Goal: Information Seeking & Learning: Understand process/instructions

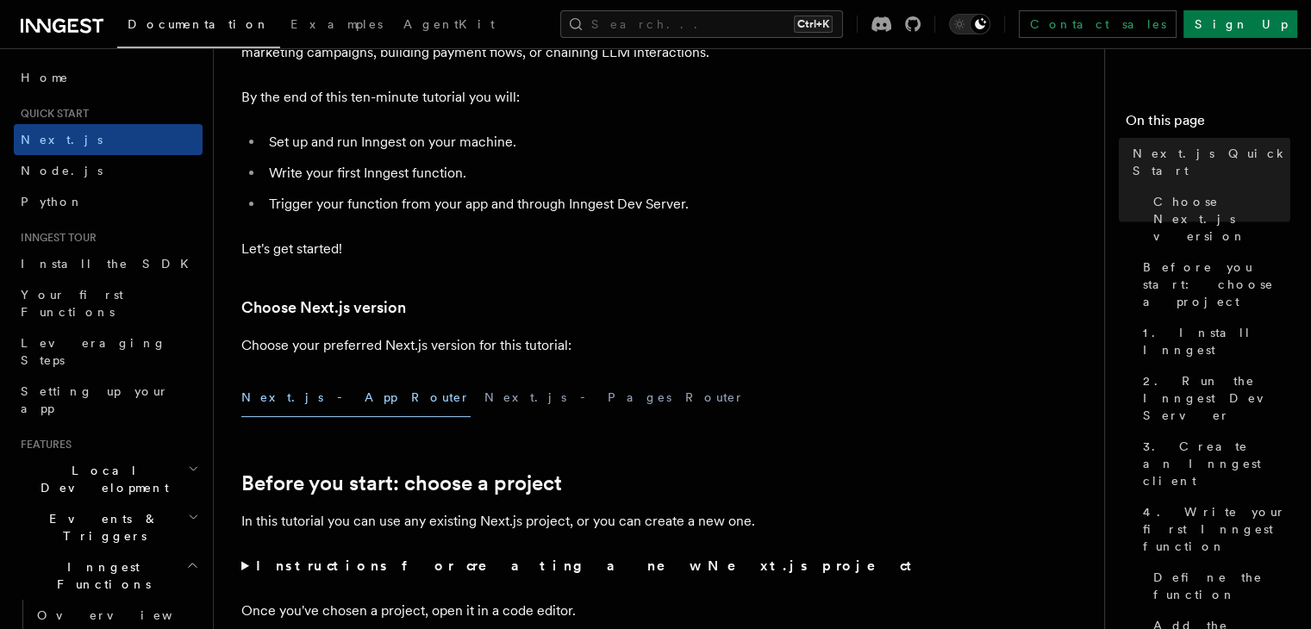
scroll to position [229, 0]
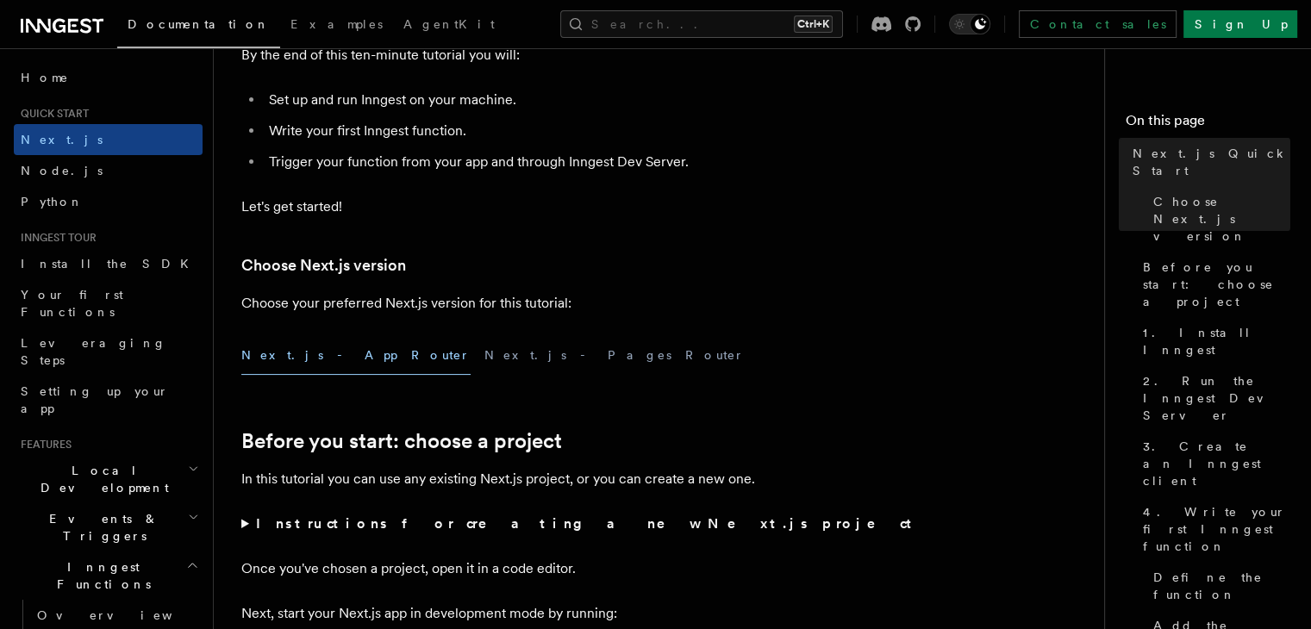
click at [346, 363] on button "Next.js - App Router" at bounding box center [355, 355] width 229 height 39
click at [480, 512] on summary "Instructions for creating a new Next.js project" at bounding box center [585, 524] width 689 height 24
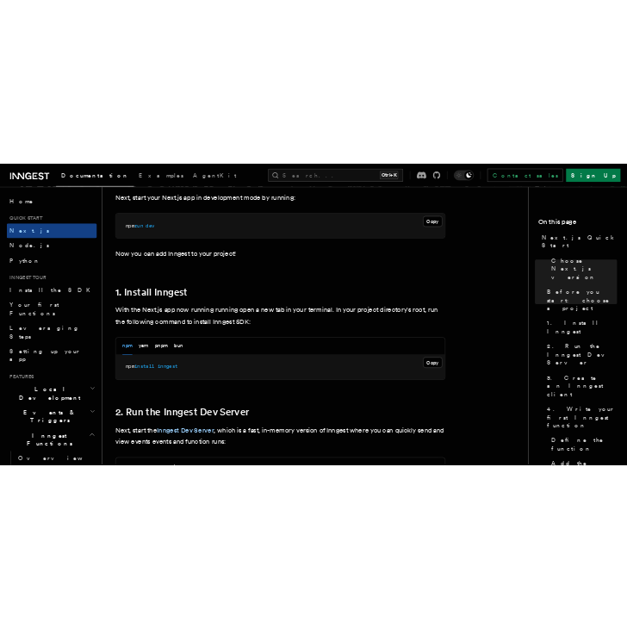
scroll to position [919, 0]
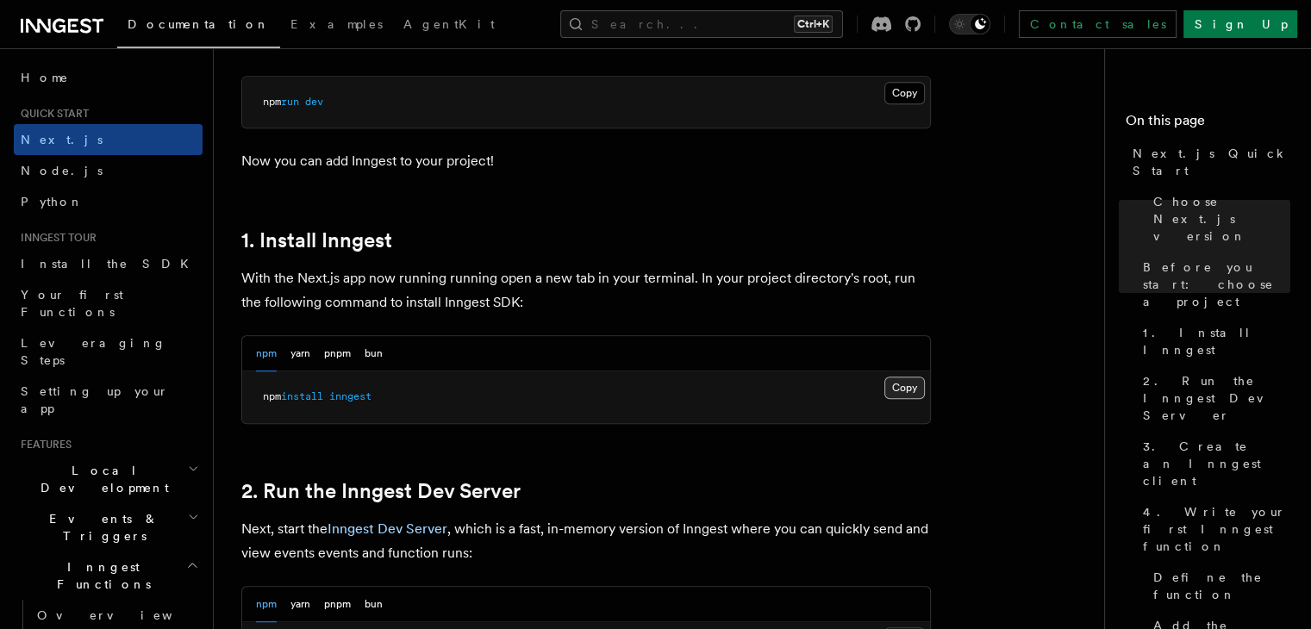
click at [902, 381] on button "Copy Copied" at bounding box center [904, 388] width 41 height 22
drag, startPoint x: 538, startPoint y: 204, endPoint x: 471, endPoint y: 22, distance: 194.7
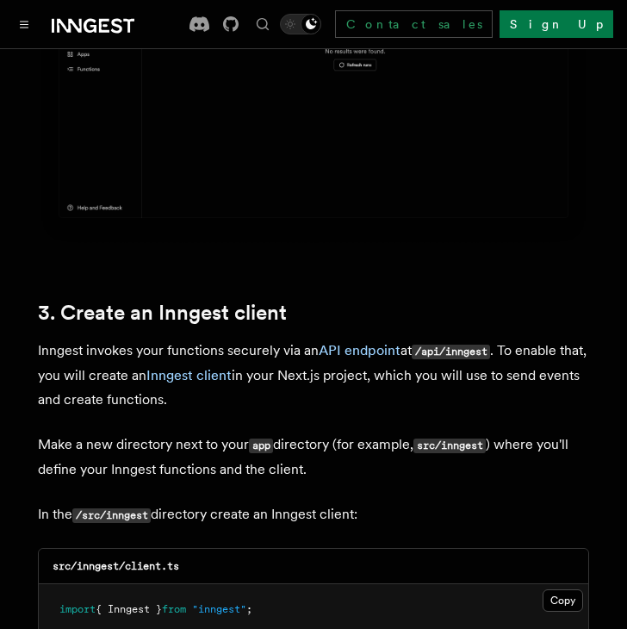
scroll to position [2068, 0]
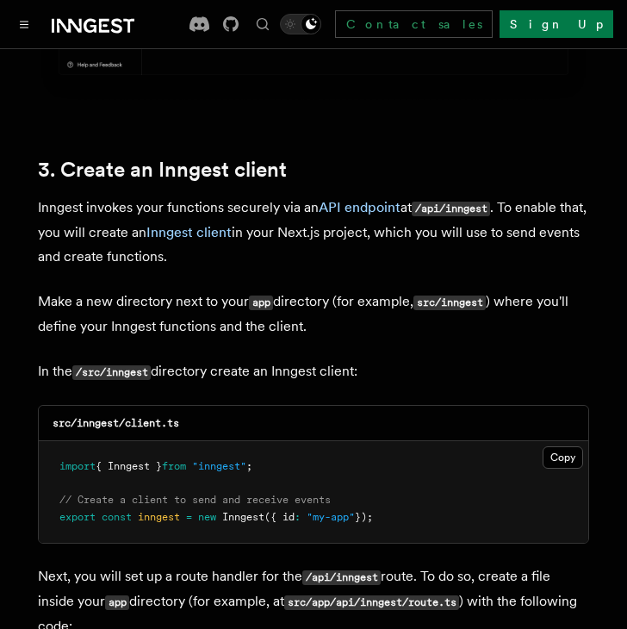
drag, startPoint x: 396, startPoint y: 490, endPoint x: 317, endPoint y: 478, distance: 79.3
click at [317, 478] on pre "import { Inngest } from "inngest" ; // Create a client to send and receive even…" at bounding box center [314, 492] width 550 height 102
click at [571, 446] on button "Copy Copied" at bounding box center [563, 457] width 41 height 22
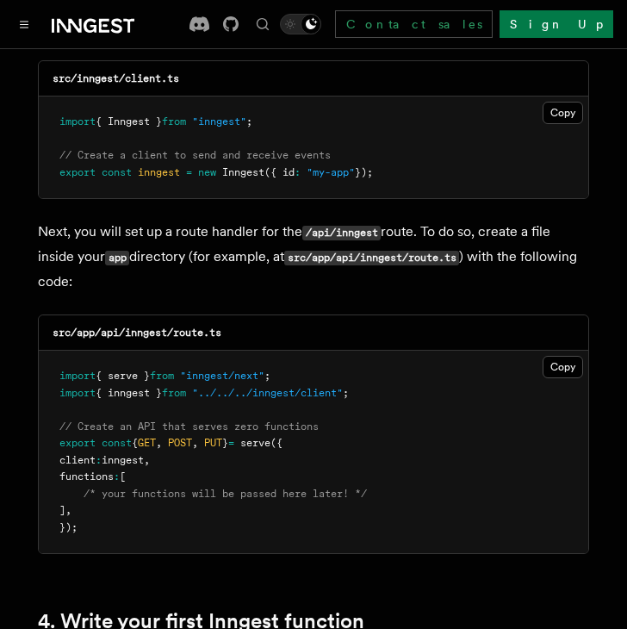
drag, startPoint x: 561, startPoint y: 336, endPoint x: 615, endPoint y: 315, distance: 58.4
click at [561, 356] on button "Copy Copied" at bounding box center [563, 367] width 41 height 22
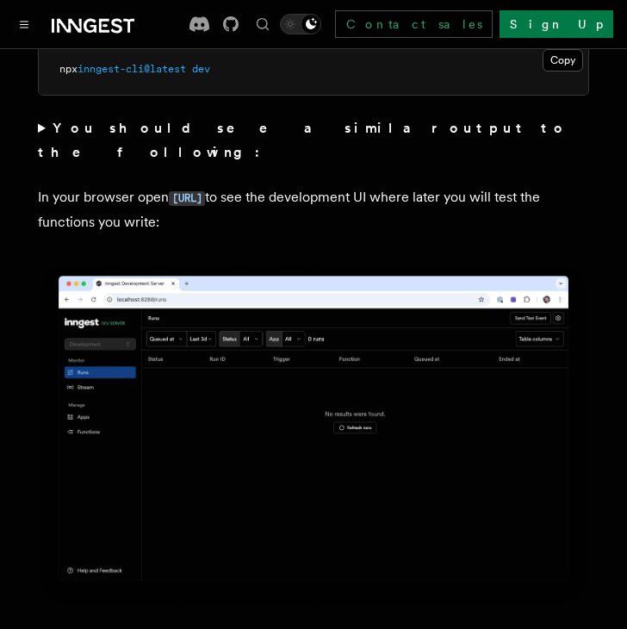
scroll to position [1263, 0]
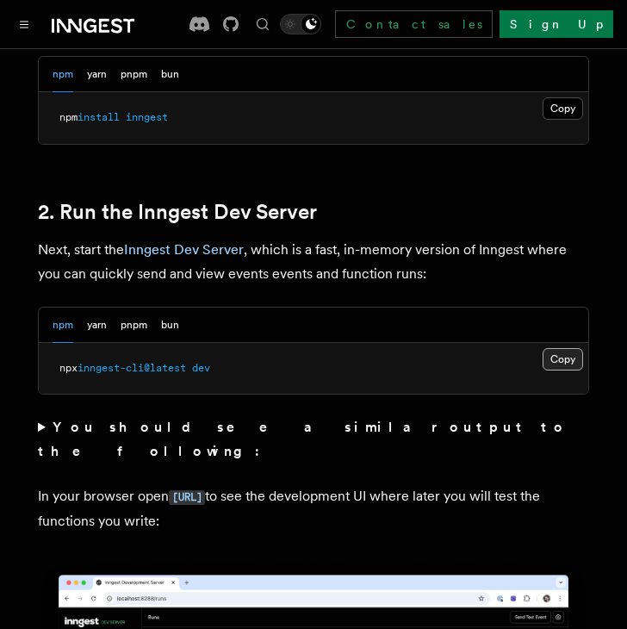
click at [551, 351] on button "Copy Copied" at bounding box center [563, 359] width 41 height 22
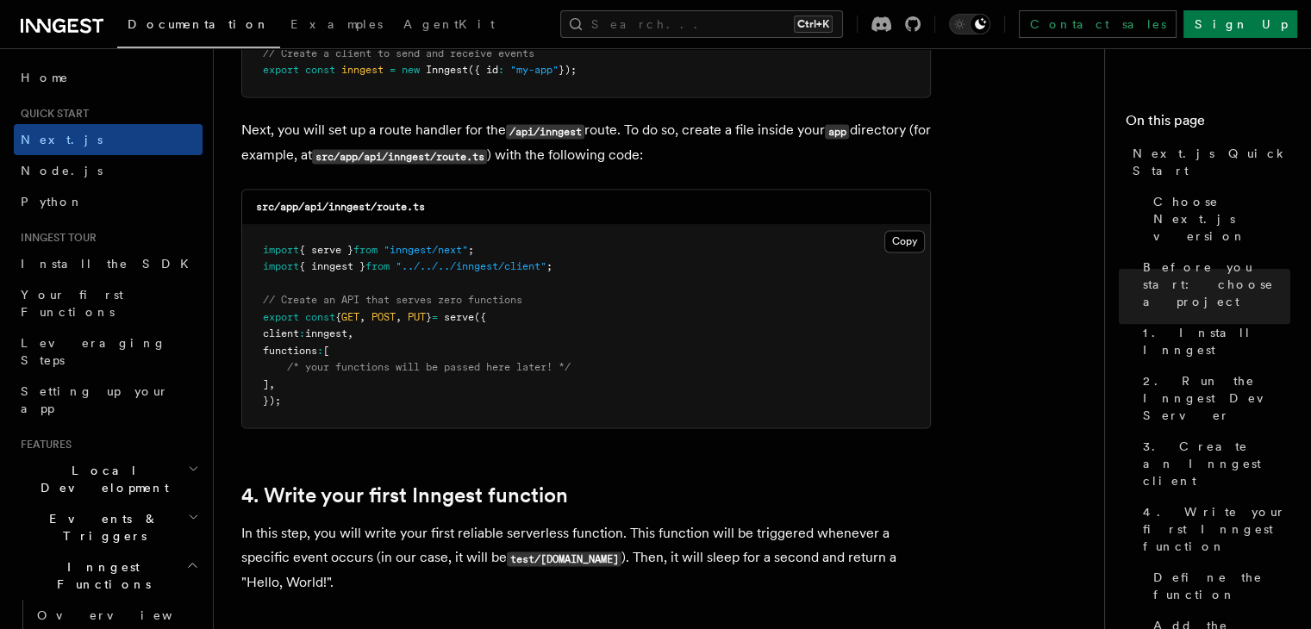
scroll to position [2528, 0]
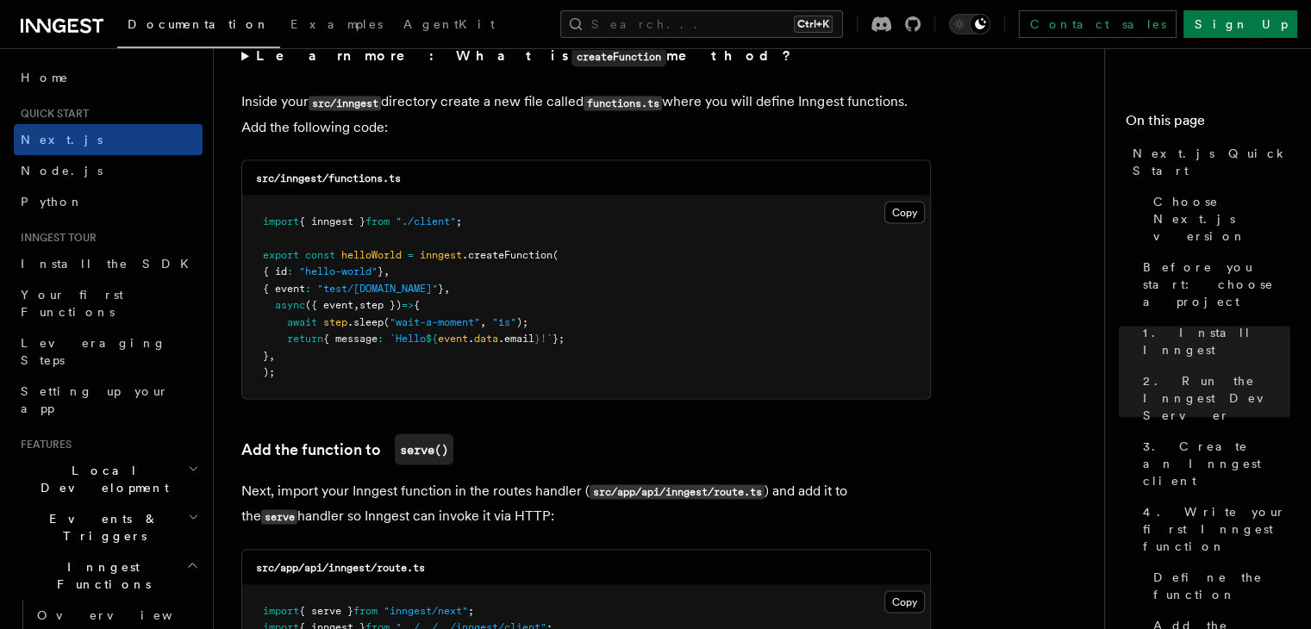
scroll to position [3217, 0]
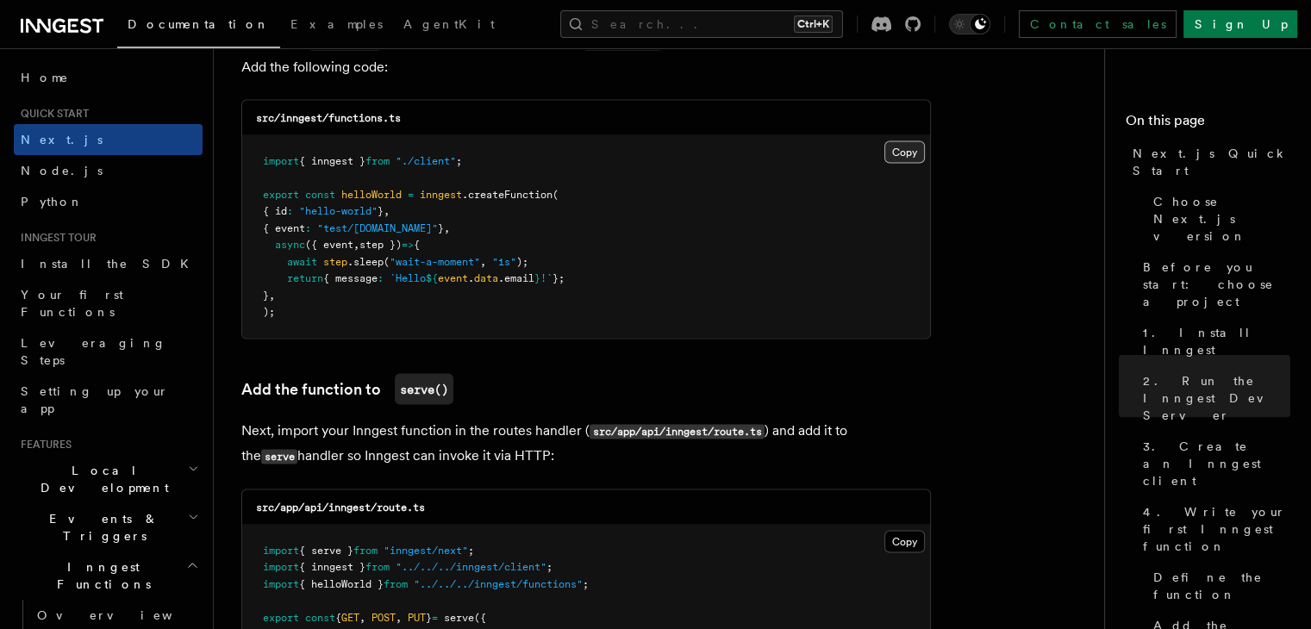
click at [904, 153] on button "Copy Copied" at bounding box center [904, 151] width 41 height 22
click at [539, 338] on pre "import { inngest } from "./client" ; export const helloWorld = inngest .createF…" at bounding box center [586, 236] width 688 height 203
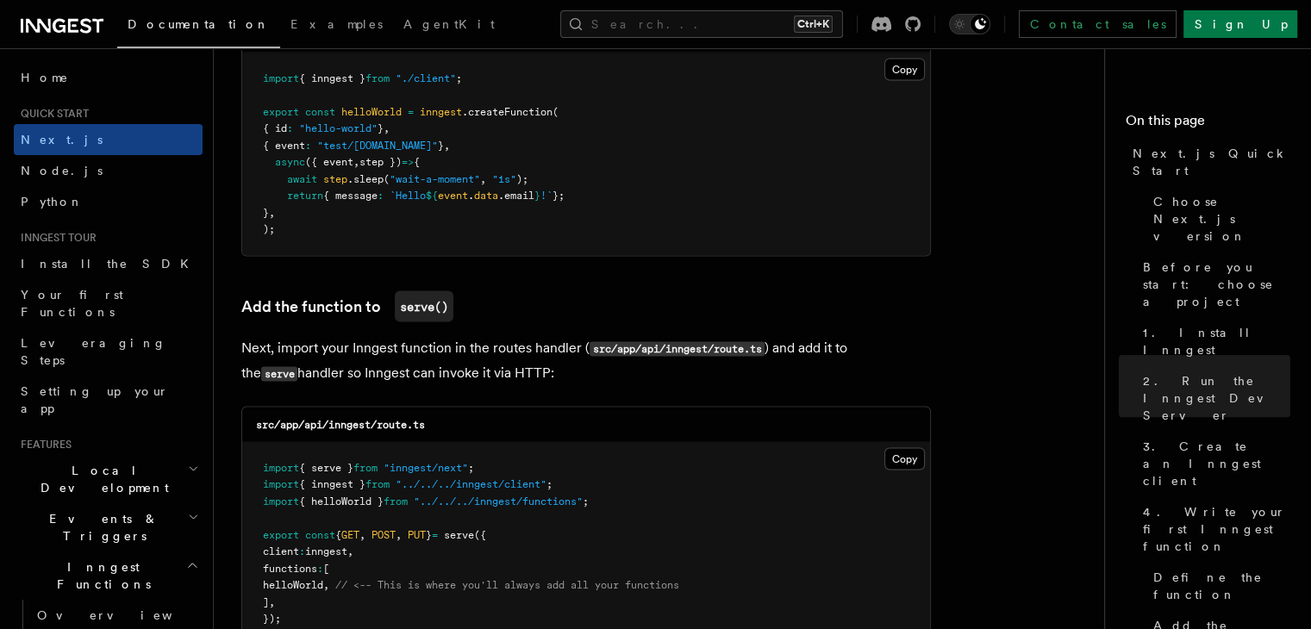
scroll to position [3332, 0]
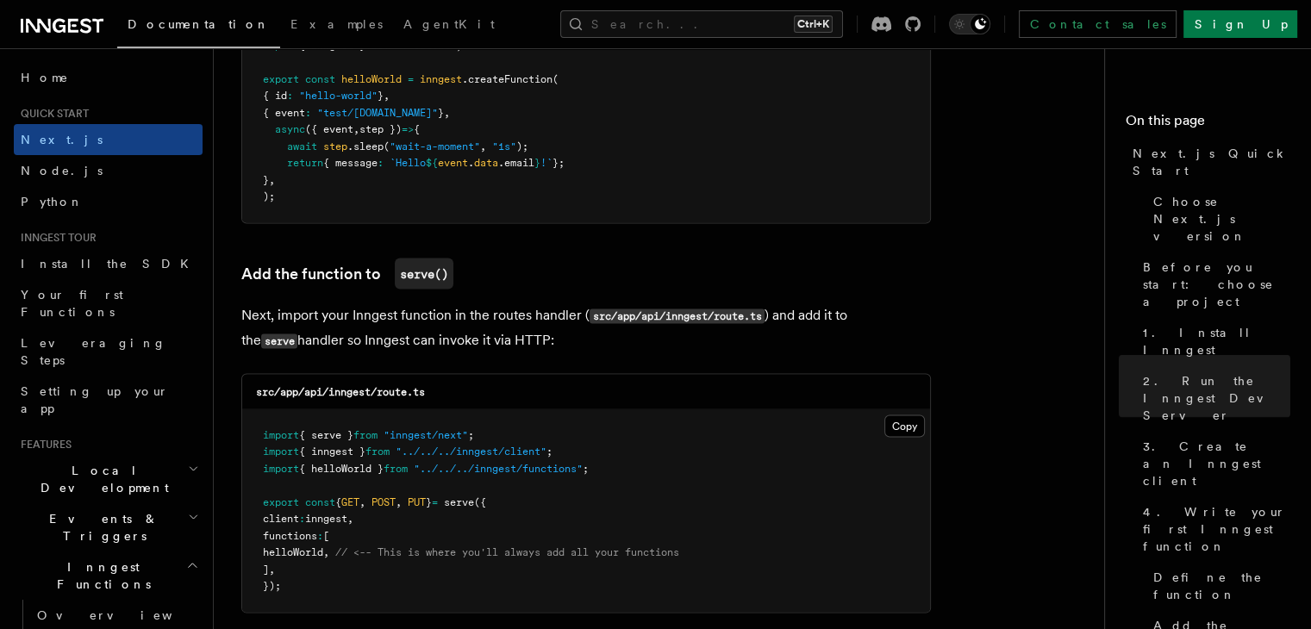
click at [317, 558] on span "helloWorld" at bounding box center [293, 552] width 60 height 12
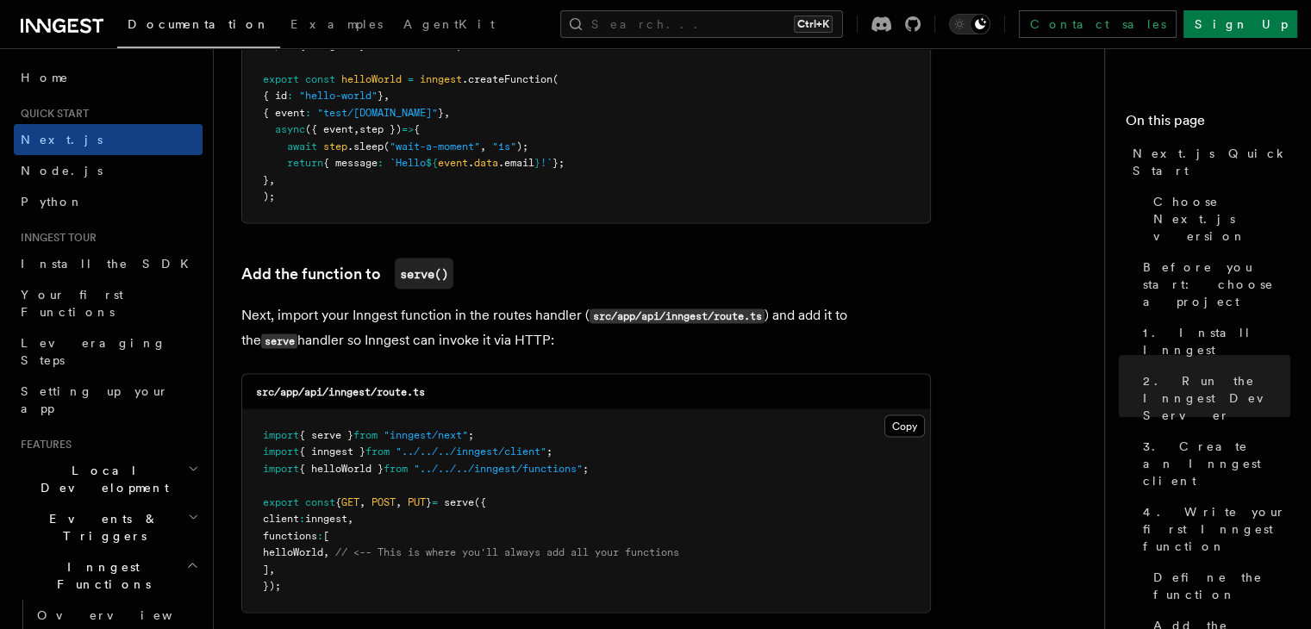
copy span "helloWorld"
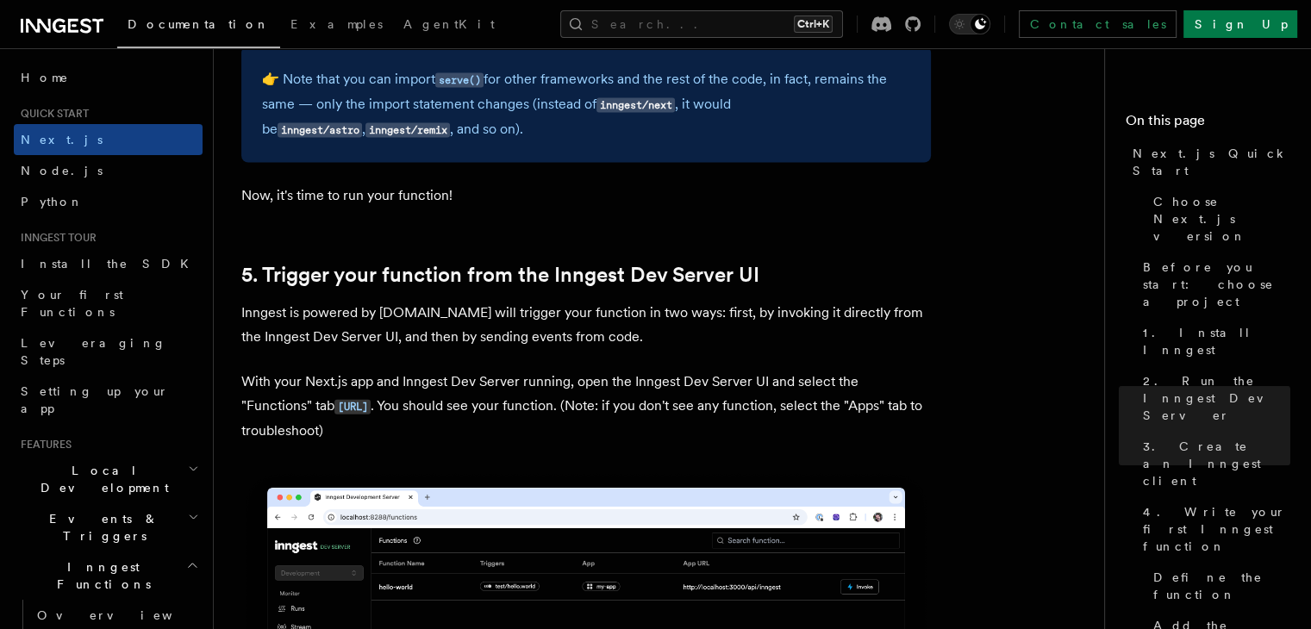
scroll to position [4021, 0]
